Goal: Entertainment & Leisure: Consume media (video, audio)

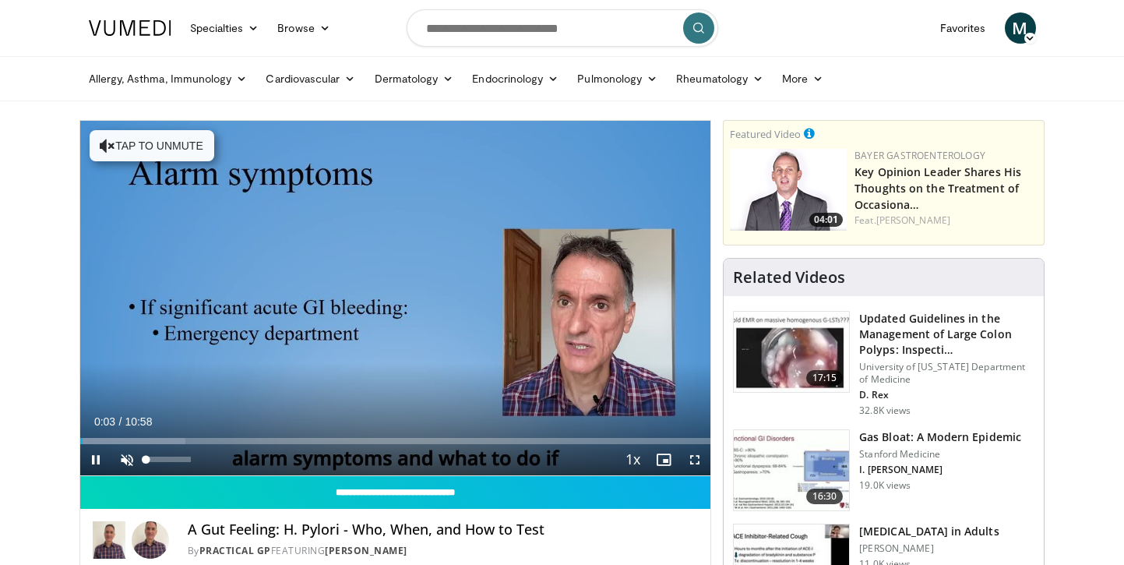
click at [127, 457] on span "Video Player" at bounding box center [126, 459] width 31 height 31
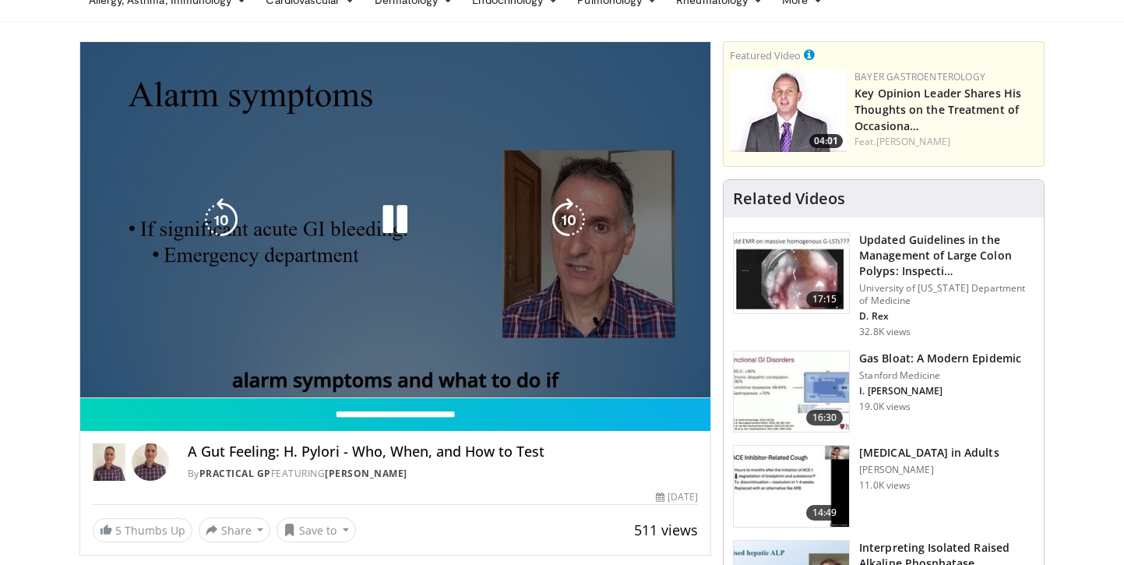
scroll to position [67, 0]
